Goal: Task Accomplishment & Management: Use online tool/utility

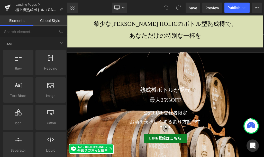
scroll to position [3473, 0]
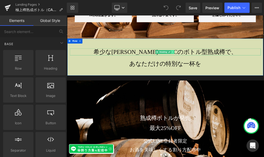
click at [233, 71] on icon at bounding box center [234, 72] width 3 height 3
click at [235, 71] on icon at bounding box center [236, 72] width 3 height 3
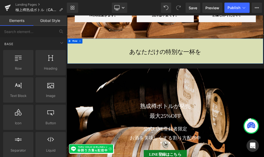
scroll to position [3465, 0]
click at [234, 71] on icon at bounding box center [234, 72] width 3 height 3
click at [236, 71] on icon at bounding box center [236, 72] width 3 height 3
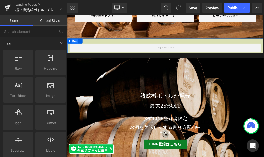
click at [80, 52] on span "Row" at bounding box center [80, 56] width 10 height 8
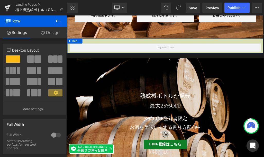
click at [53, 32] on link "Design" at bounding box center [49, 33] width 33 height 12
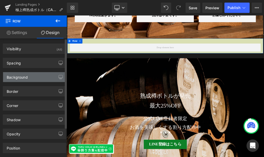
click at [35, 78] on div "Background" at bounding box center [34, 77] width 63 height 10
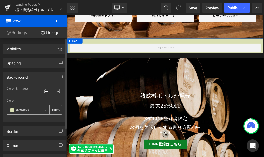
click at [13, 110] on span at bounding box center [12, 110] width 4 height 4
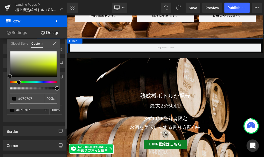
click at [10, 76] on div at bounding box center [33, 64] width 47 height 26
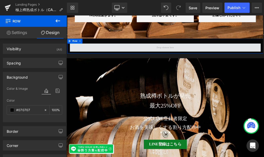
click at [203, 59] on span at bounding box center [222, 65] width 301 height 13
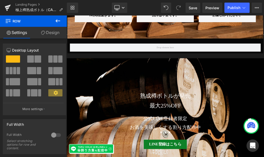
click at [36, 18] on span "Row" at bounding box center [30, 20] width 51 height 11
click at [22, 21] on span "Row" at bounding box center [30, 20] width 51 height 11
click at [18, 21] on span "Row" at bounding box center [30, 20] width 51 height 11
click at [57, 21] on icon at bounding box center [58, 21] width 6 height 6
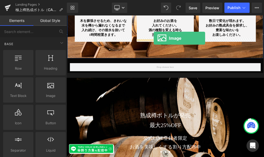
scroll to position [3424, 0]
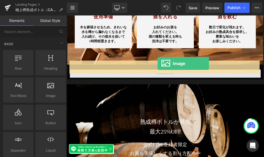
drag, startPoint x: 117, startPoint y: 110, endPoint x: 210, endPoint y: 91, distance: 94.8
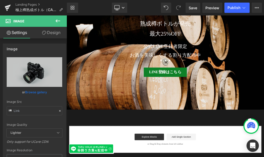
scroll to position [3766, 0]
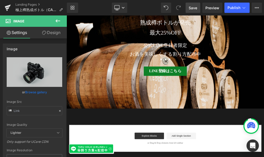
click at [194, 9] on span "Save" at bounding box center [193, 7] width 8 height 5
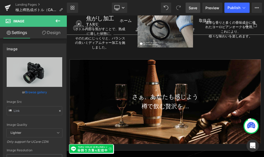
scroll to position [2416, 0]
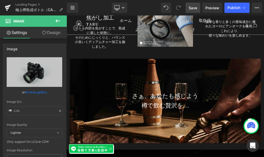
click at [235, 109] on div at bounding box center [222, 149] width 301 height 133
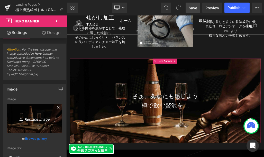
click at [34, 116] on icon "Replace Image" at bounding box center [34, 118] width 41 height 6
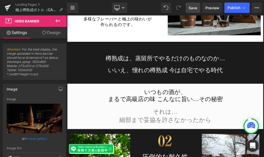
scroll to position [1845, 0]
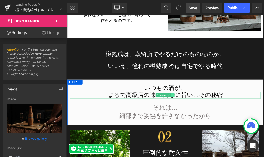
click at [233, 140] on icon at bounding box center [233, 141] width 1 height 2
click at [236, 139] on icon at bounding box center [236, 140] width 3 height 3
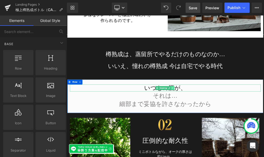
click at [233, 128] on icon at bounding box center [234, 129] width 3 height 3
click at [235, 128] on icon at bounding box center [236, 129] width 3 height 3
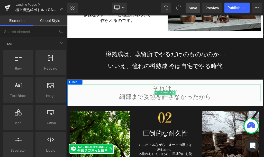
click at [234, 135] on icon at bounding box center [235, 136] width 3 height 3
click at [237, 136] on icon at bounding box center [238, 137] width 3 height 3
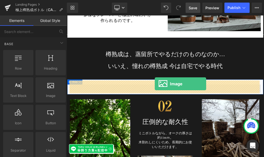
drag, startPoint x: 119, startPoint y: 107, endPoint x: 206, endPoint y: 123, distance: 88.2
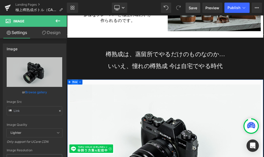
click at [80, 116] on span "Row" at bounding box center [80, 120] width 10 height 8
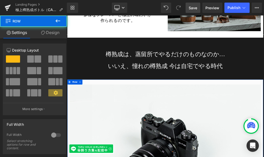
click at [53, 32] on link "Design" at bounding box center [49, 33] width 33 height 12
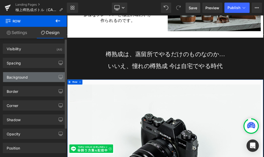
click at [36, 75] on div "Background" at bounding box center [34, 77] width 63 height 10
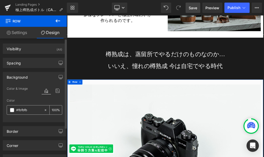
click at [12, 109] on span at bounding box center [12, 110] width 4 height 4
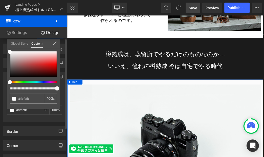
click at [10, 77] on div at bounding box center [33, 70] width 47 height 38
click at [10, 76] on div at bounding box center [33, 64] width 47 height 26
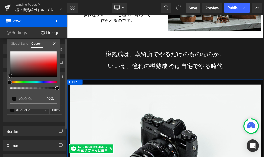
click at [10, 76] on span at bounding box center [10, 76] width 4 height 4
click at [56, 43] on icon at bounding box center [55, 43] width 4 height 4
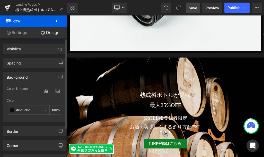
scroll to position [3811, 0]
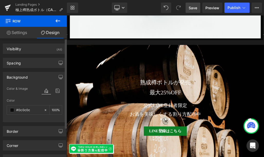
click at [195, 7] on span "Save" at bounding box center [193, 7] width 8 height 5
click at [23, 5] on link "Landing Pages" at bounding box center [40, 5] width 51 height 4
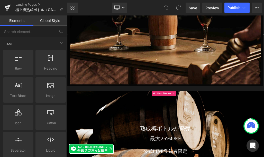
scroll to position [3989, 0]
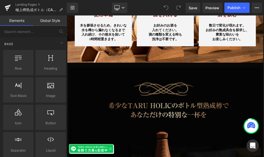
scroll to position [3707, 0]
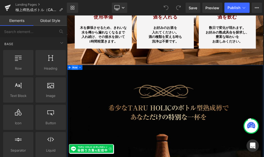
click at [81, 93] on span "Row" at bounding box center [80, 97] width 10 height 8
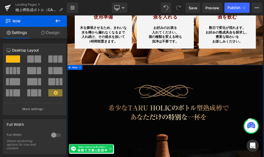
click at [52, 33] on link "Design" at bounding box center [49, 33] width 33 height 12
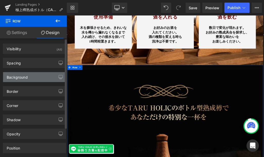
click at [22, 75] on div "Background" at bounding box center [17, 75] width 21 height 7
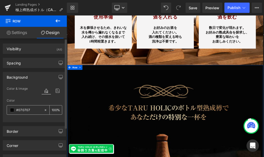
click at [12, 111] on span at bounding box center [12, 110] width 4 height 4
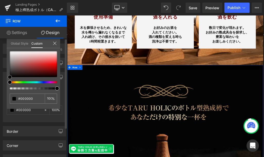
click at [10, 77] on span at bounding box center [10, 77] width 4 height 4
click at [55, 44] on icon at bounding box center [55, 43] width 4 height 4
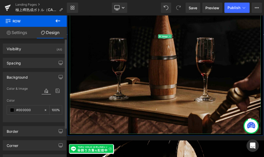
scroll to position [3915, 0]
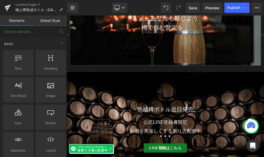
scroll to position [2799, 0]
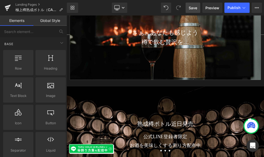
click at [194, 8] on span "Save" at bounding box center [193, 7] width 8 height 5
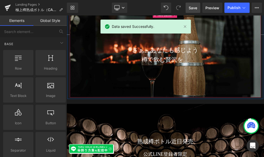
scroll to position [2746, 0]
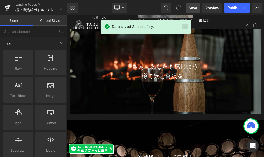
click at [184, 28] on link at bounding box center [185, 27] width 6 height 6
